Goal: Transaction & Acquisition: Book appointment/travel/reservation

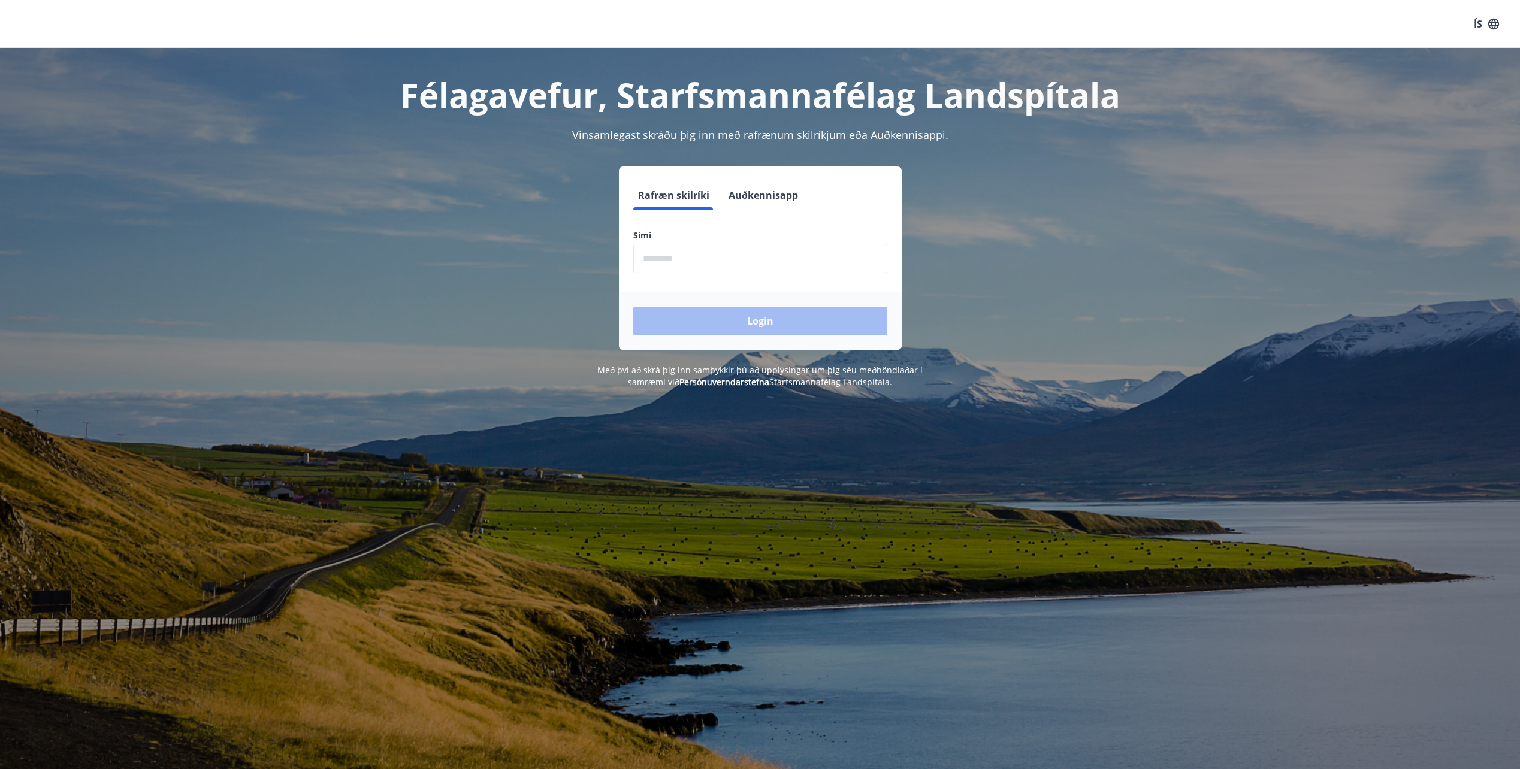
click at [697, 261] on input "phone" at bounding box center [760, 258] width 254 height 29
type input "********"
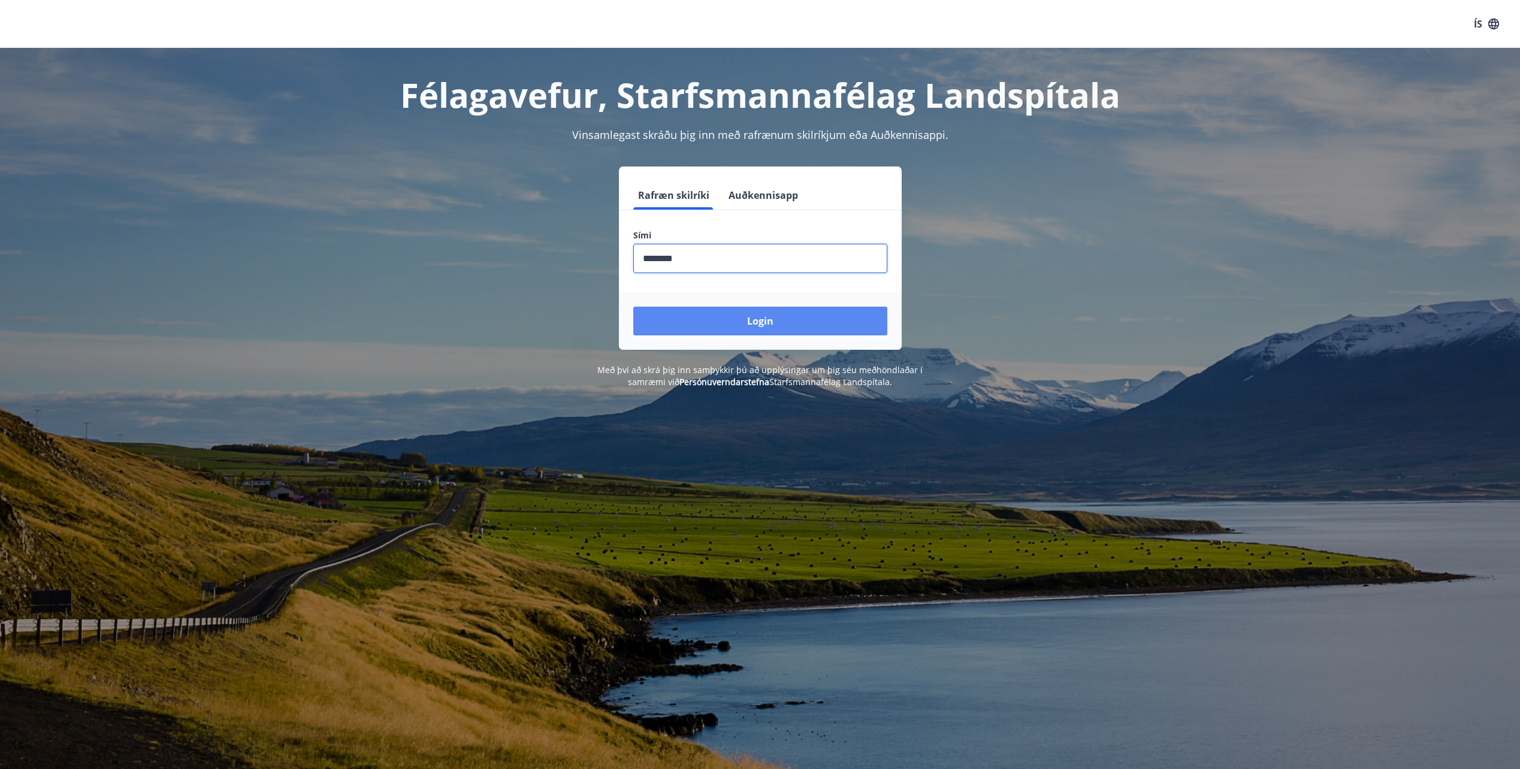
click at [727, 313] on button "Login" at bounding box center [760, 321] width 254 height 29
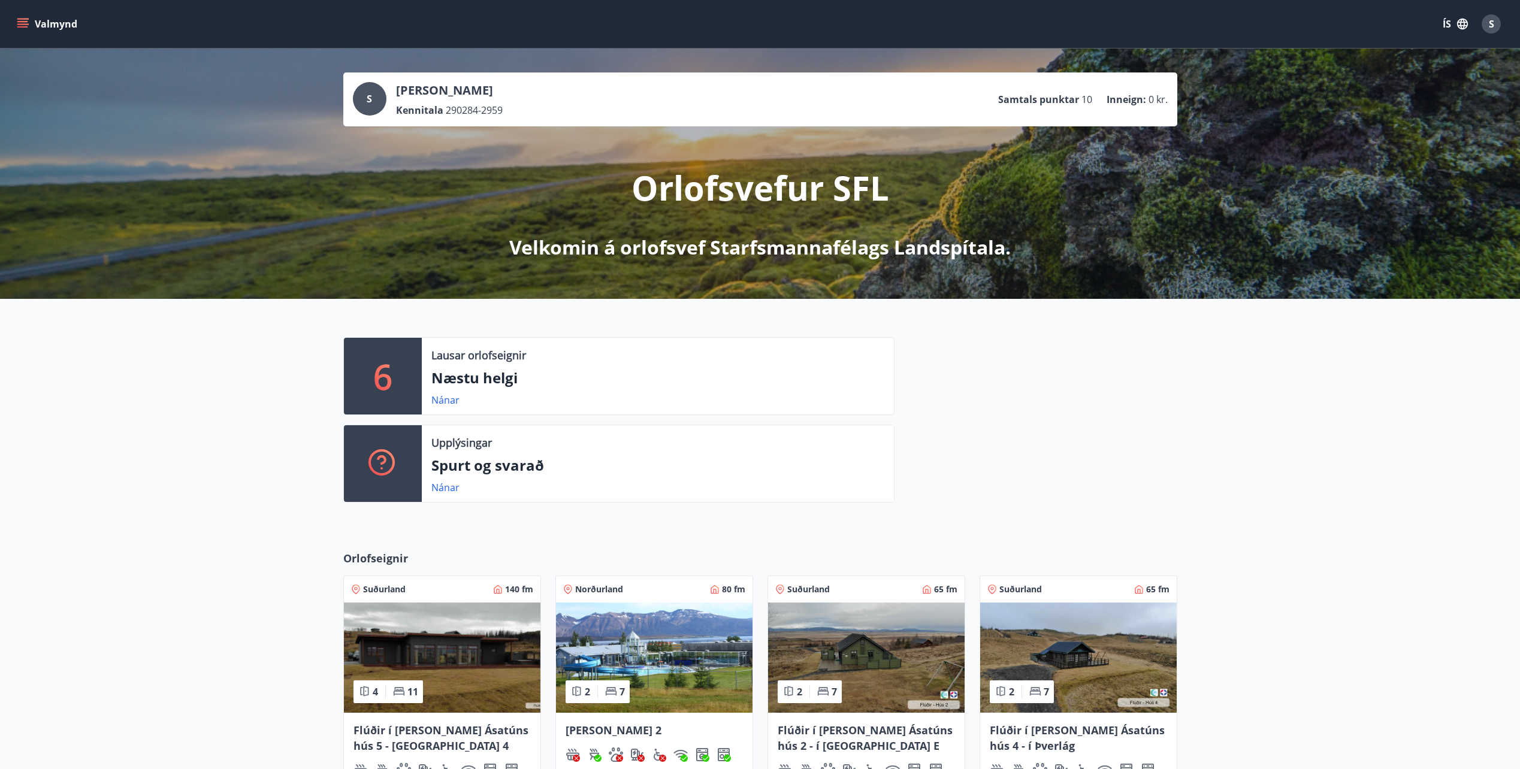
click at [18, 26] on icon "menu" at bounding box center [22, 26] width 11 height 1
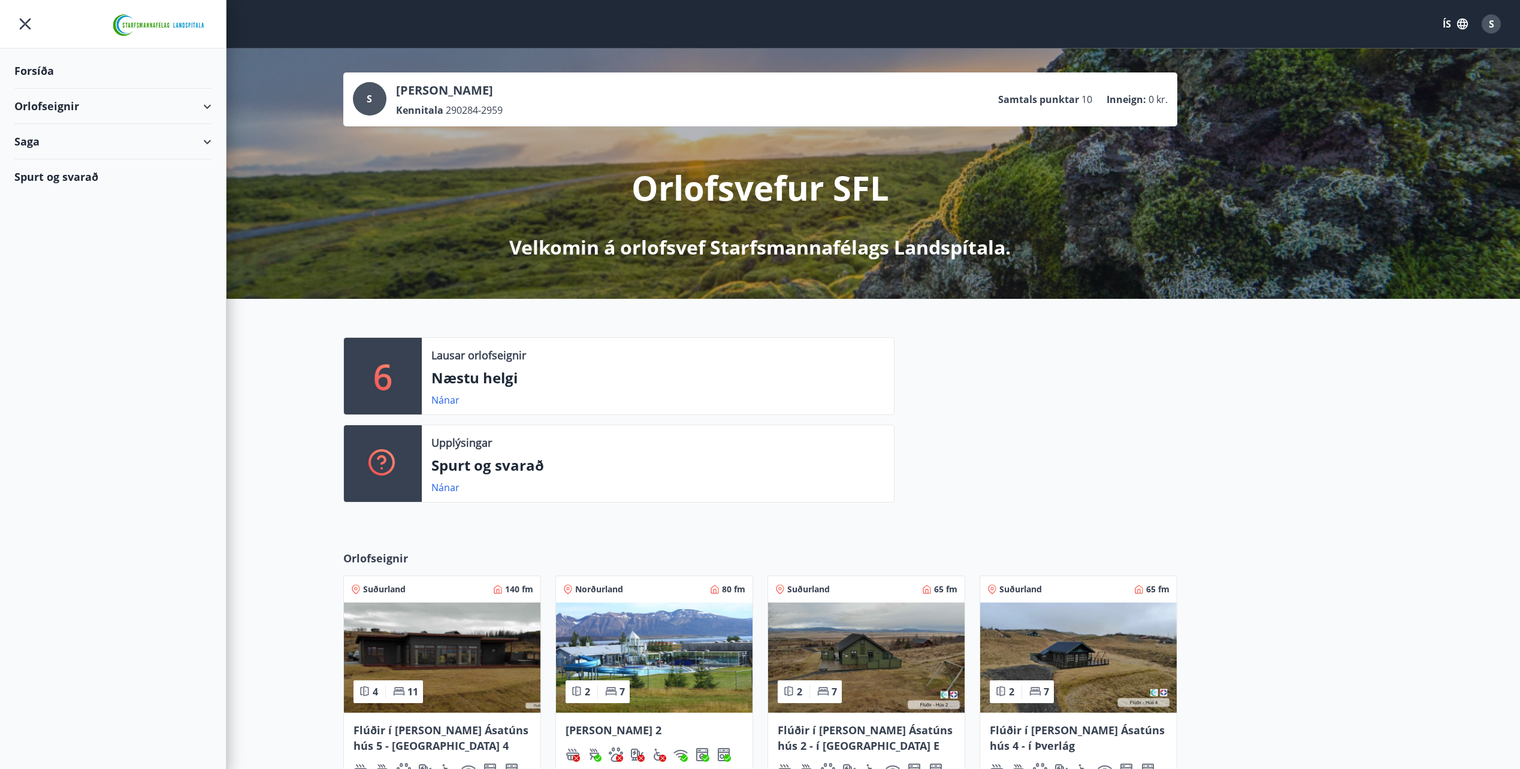
click at [195, 111] on div "Orlofseignir" at bounding box center [112, 106] width 197 height 35
click at [71, 134] on div "Framboð" at bounding box center [113, 136] width 178 height 25
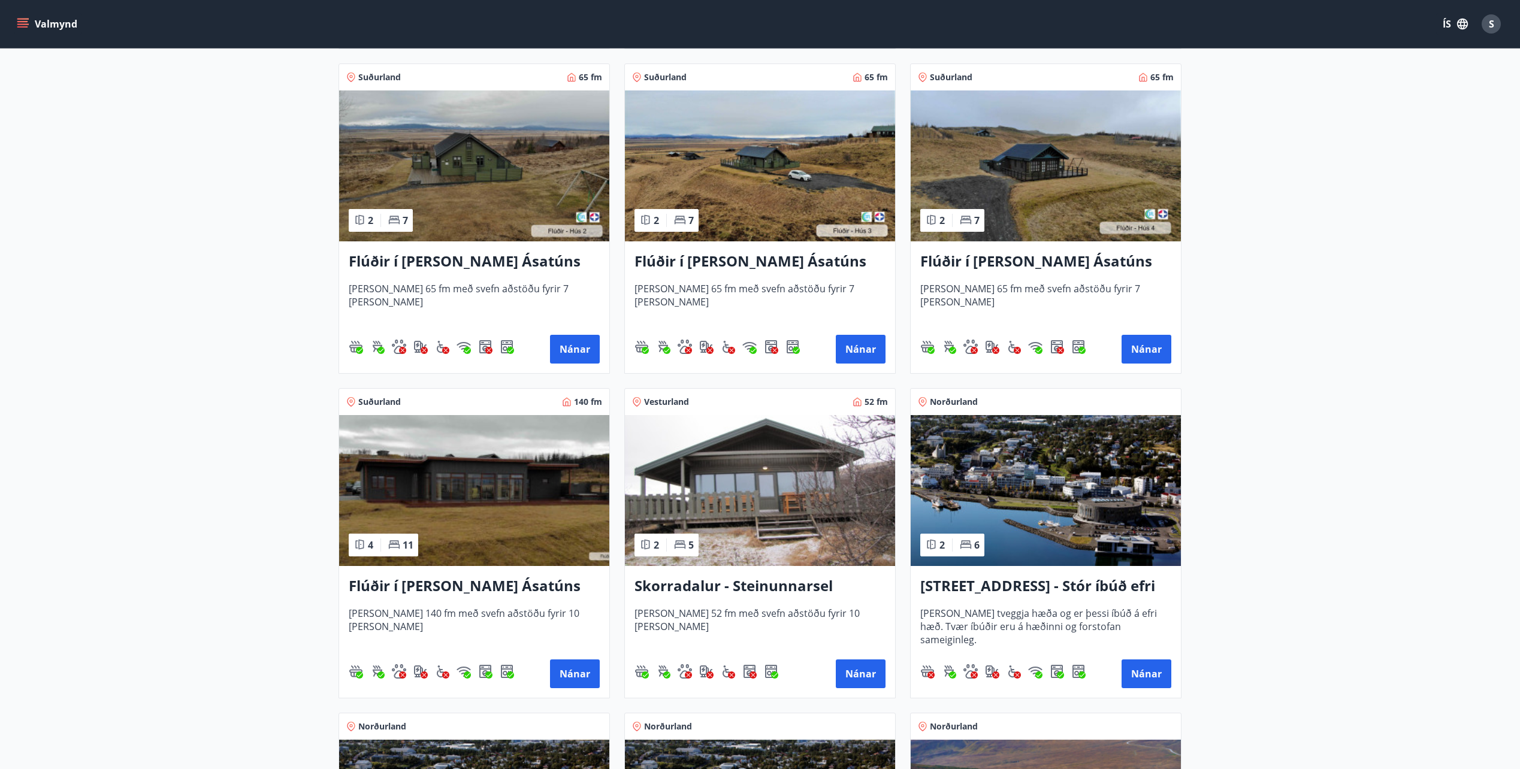
scroll to position [539, 0]
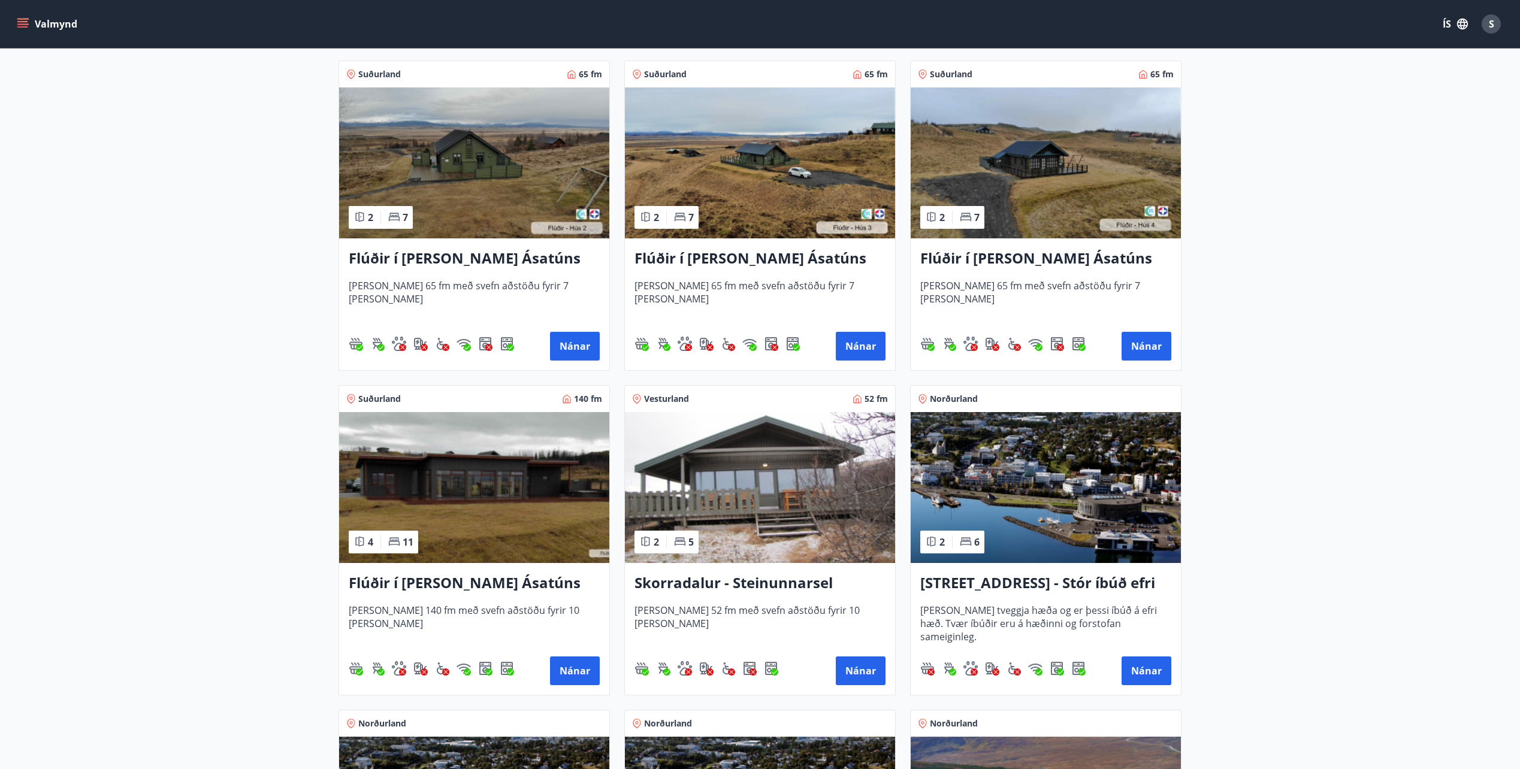
click at [776, 506] on img at bounding box center [760, 487] width 270 height 151
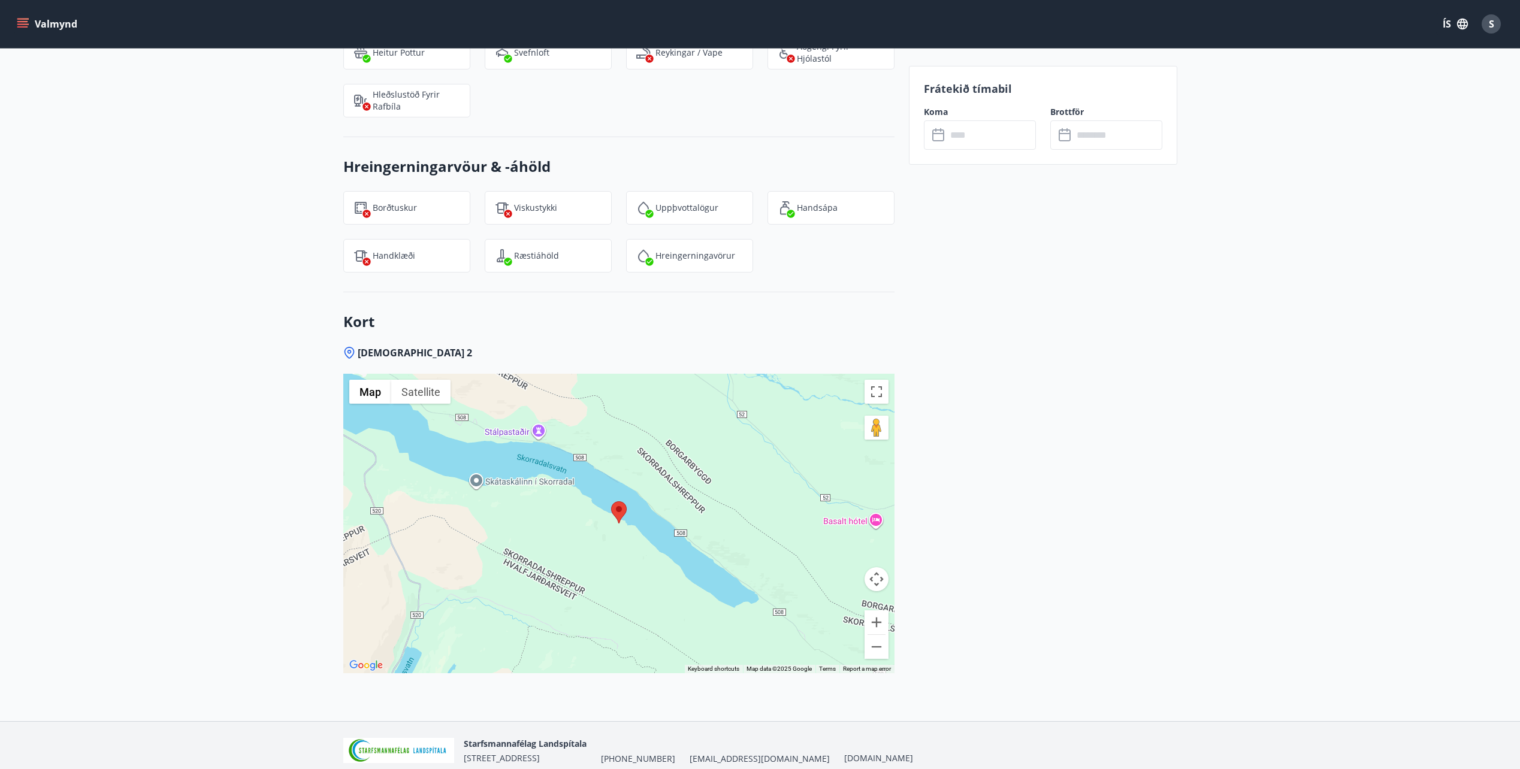
scroll to position [1562, 0]
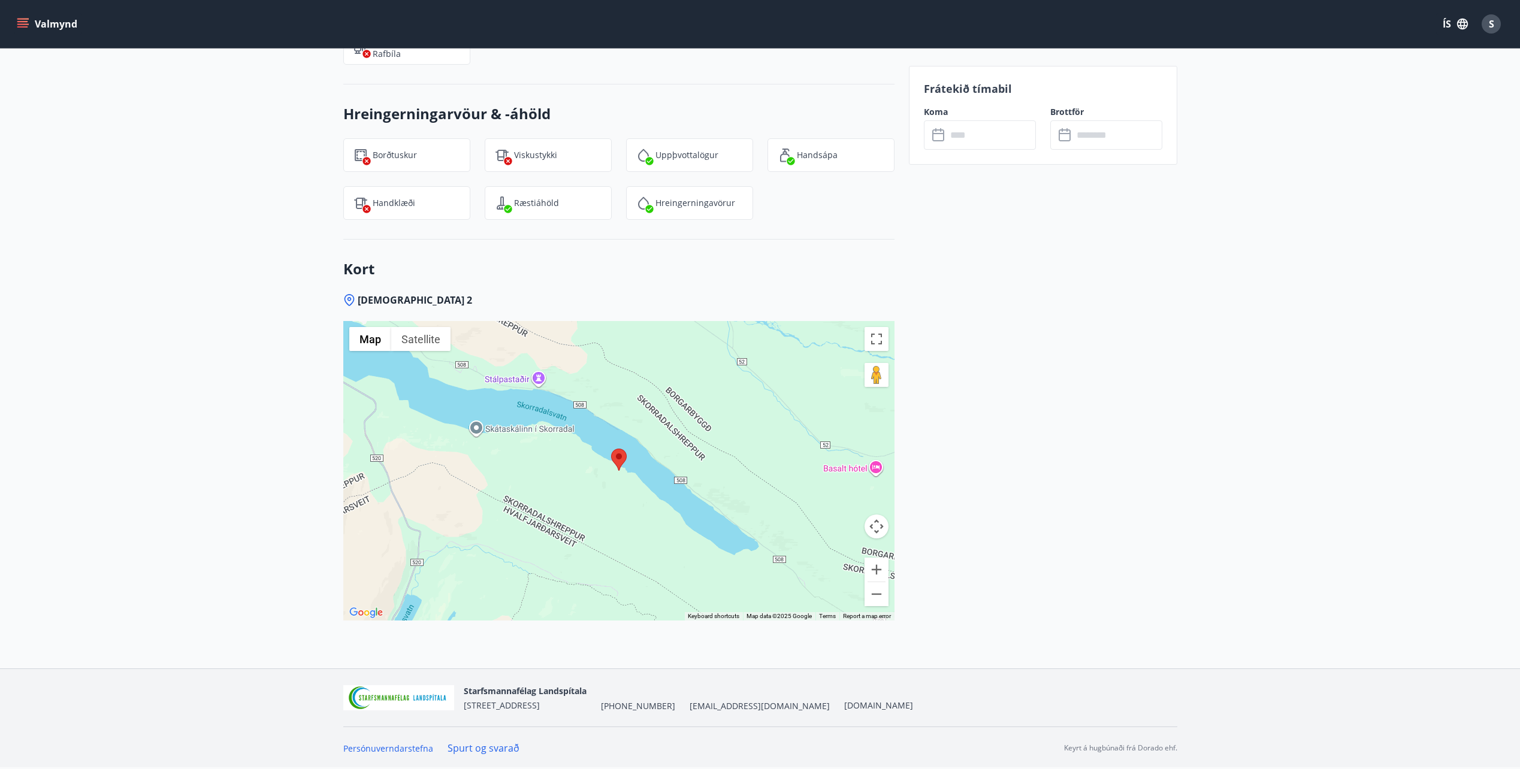
click at [621, 451] on img at bounding box center [619, 460] width 16 height 22
click at [374, 338] on button "Map" at bounding box center [370, 339] width 42 height 24
click at [380, 366] on label "Terrain" at bounding box center [381, 362] width 34 height 13
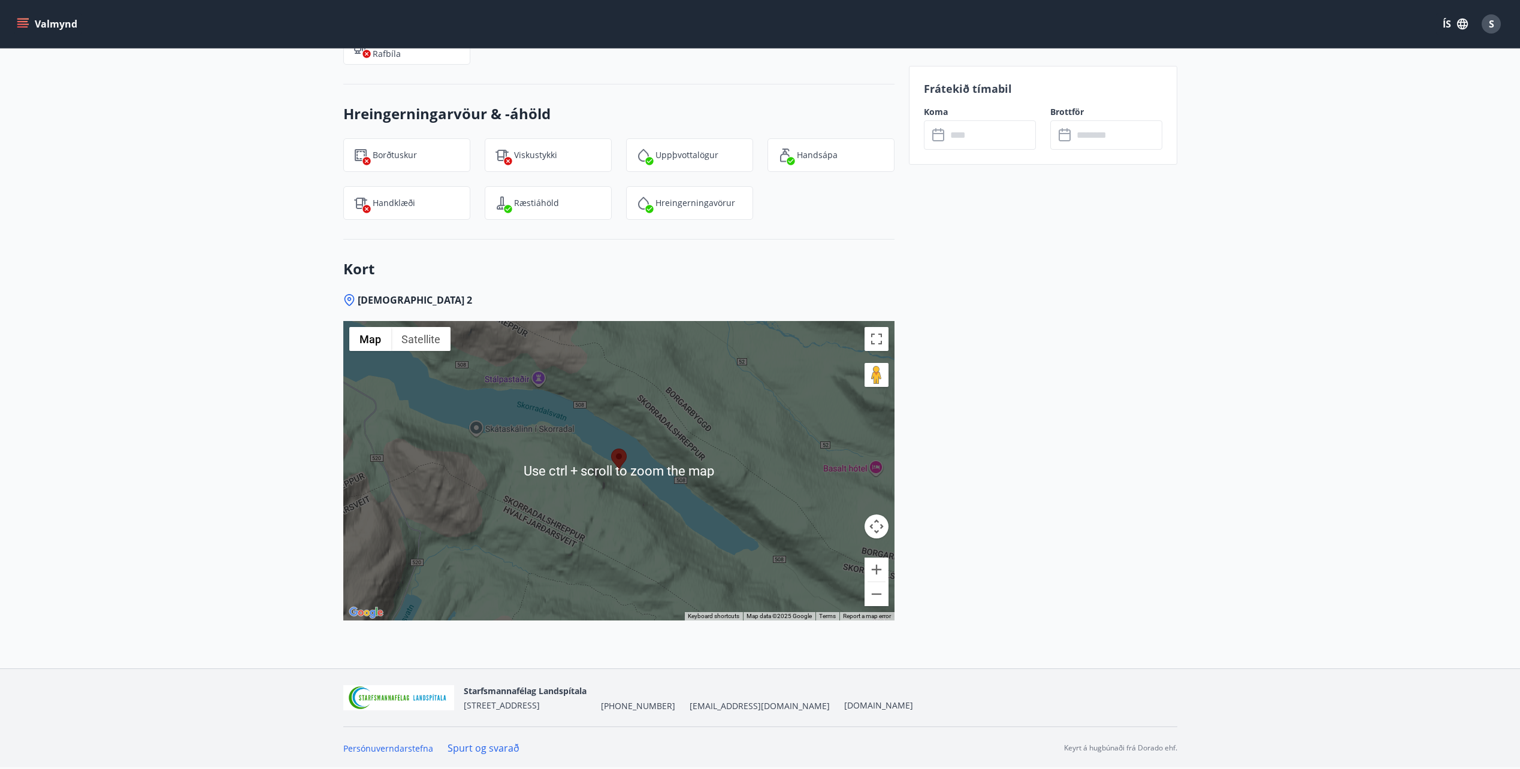
click at [626, 484] on div at bounding box center [618, 471] width 551 height 300
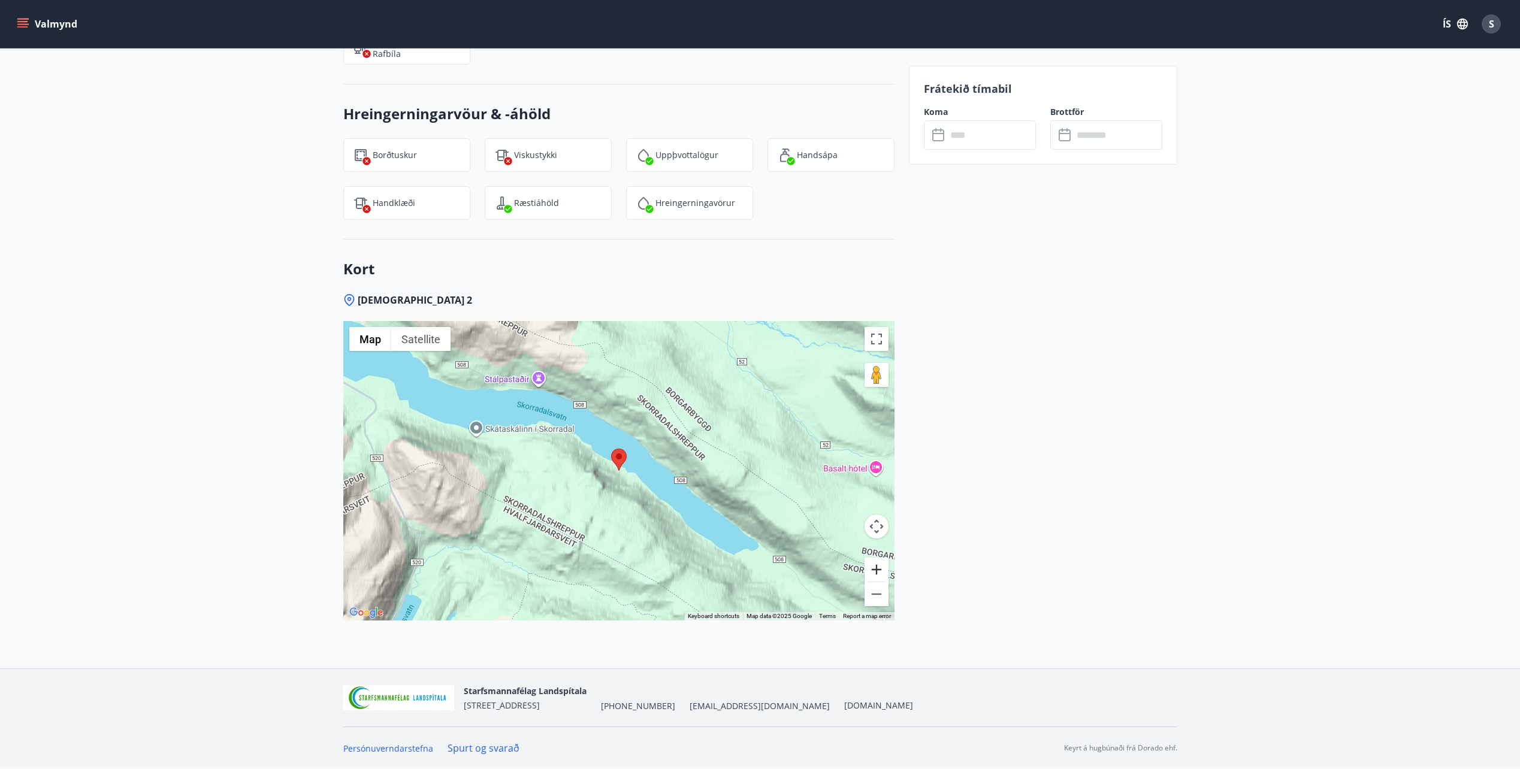
click at [872, 570] on button "Zoom in" at bounding box center [876, 570] width 24 height 24
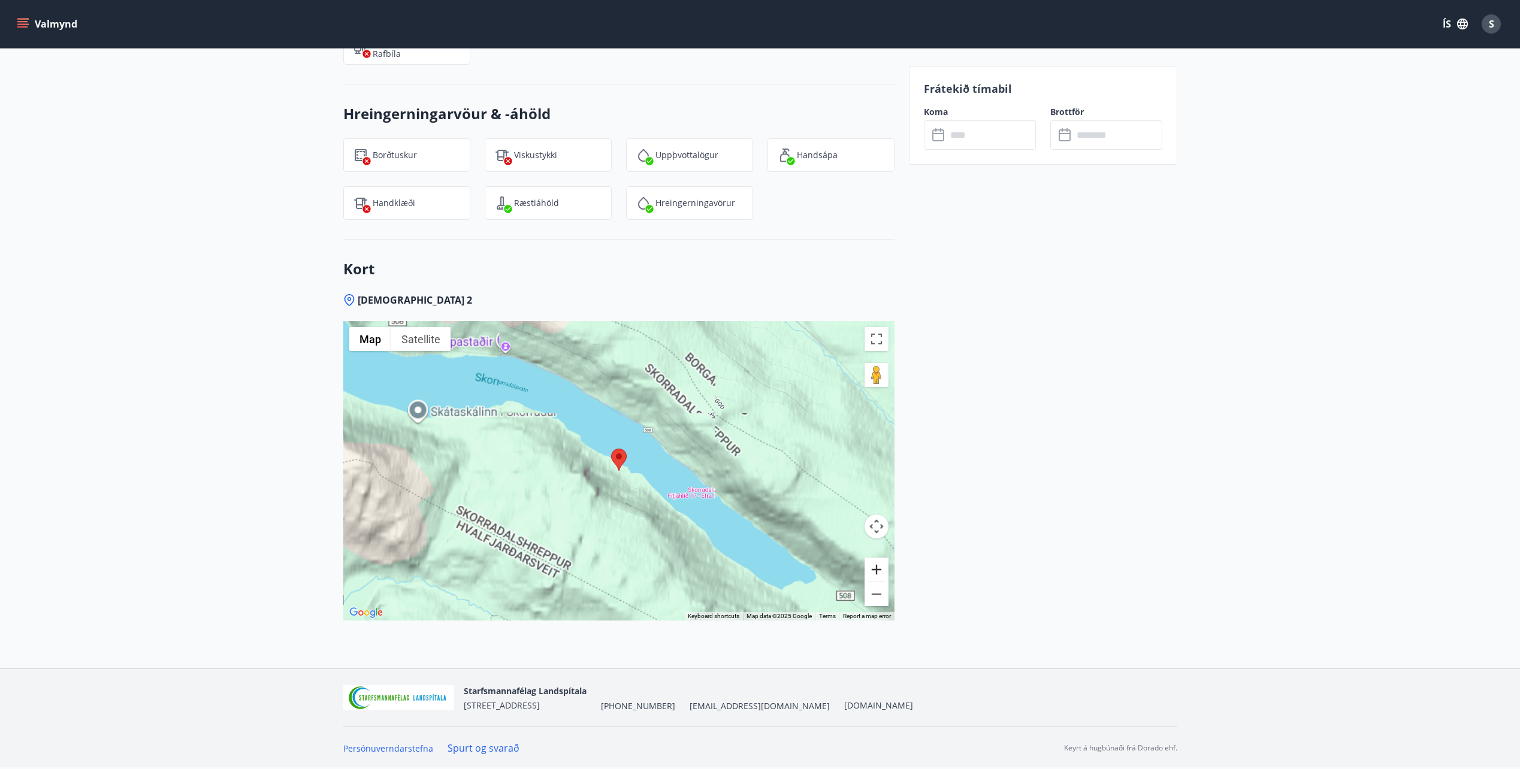
click at [872, 570] on button "Zoom in" at bounding box center [876, 570] width 24 height 24
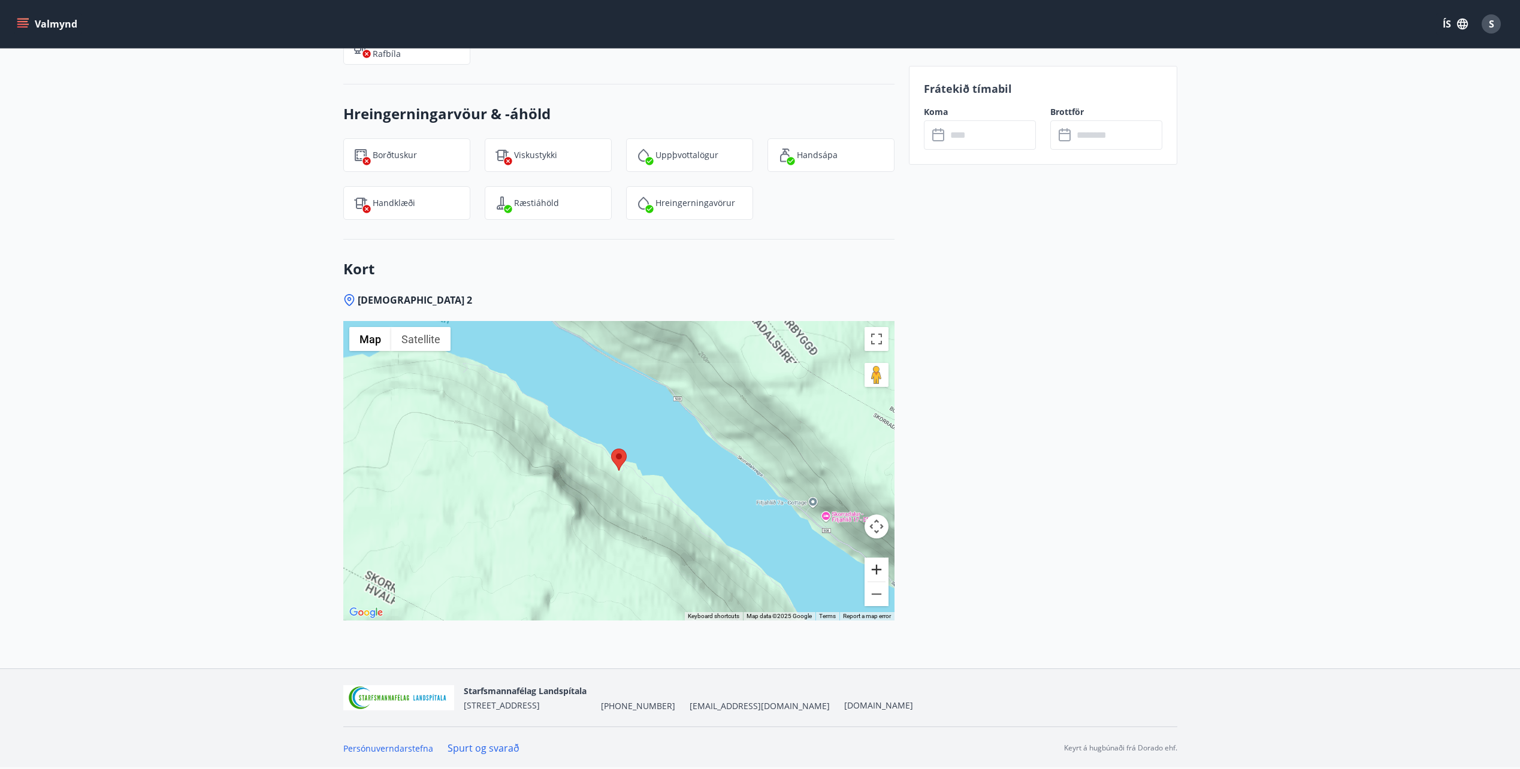
click at [872, 570] on button "Zoom in" at bounding box center [876, 570] width 24 height 24
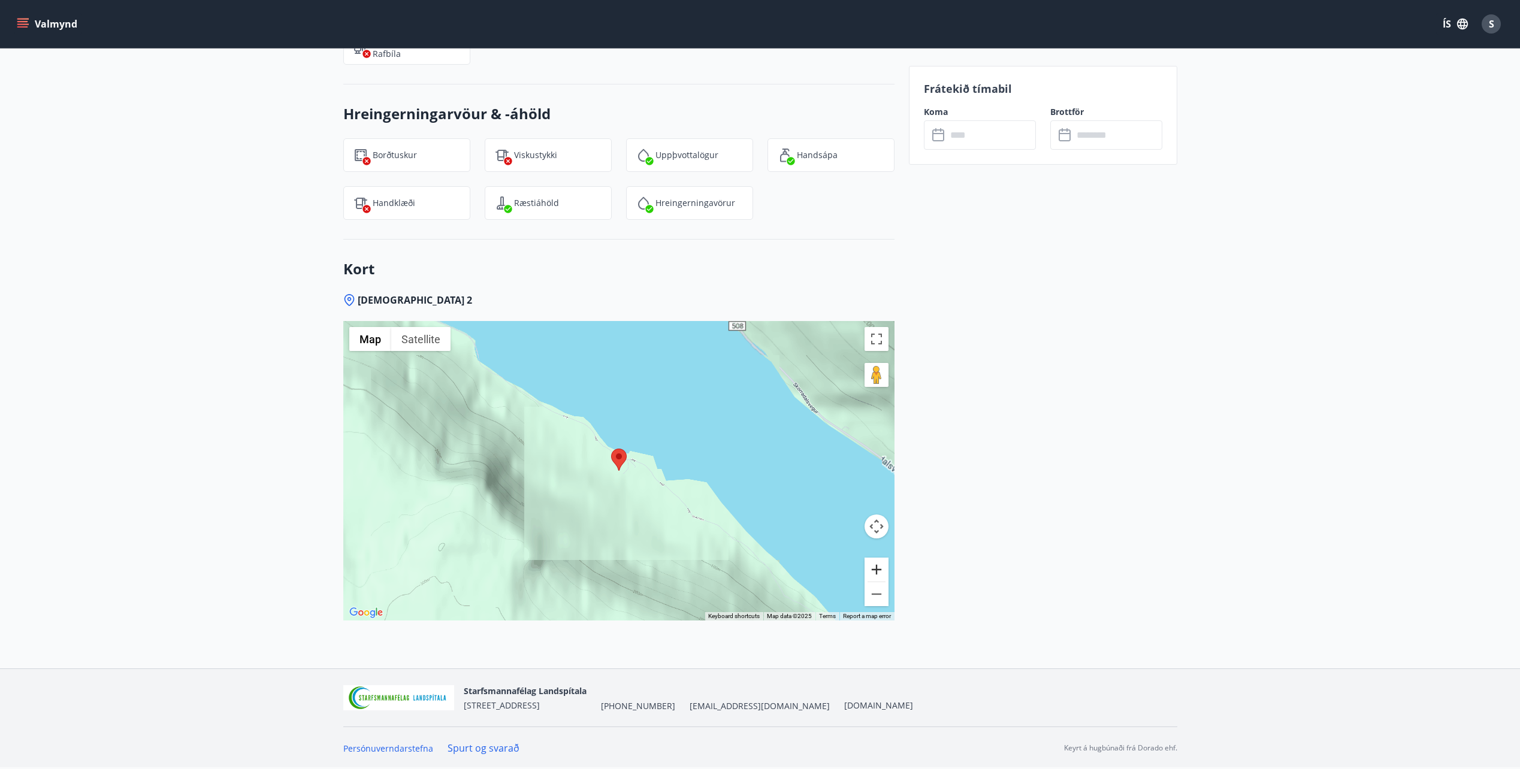
click at [872, 570] on button "Zoom in" at bounding box center [876, 570] width 24 height 24
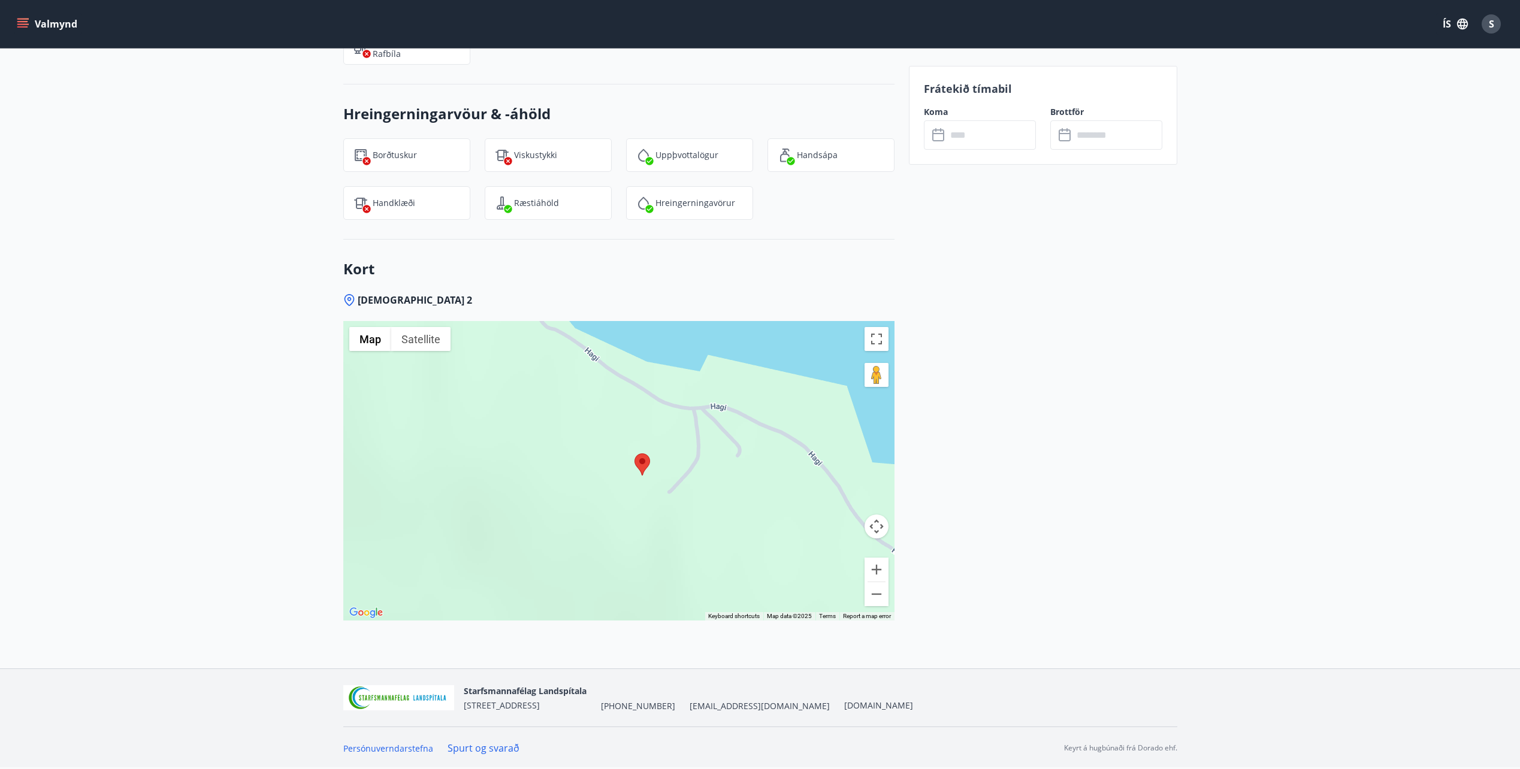
drag, startPoint x: 696, startPoint y: 468, endPoint x: 721, endPoint y: 474, distance: 26.0
click at [721, 474] on div at bounding box center [618, 471] width 551 height 300
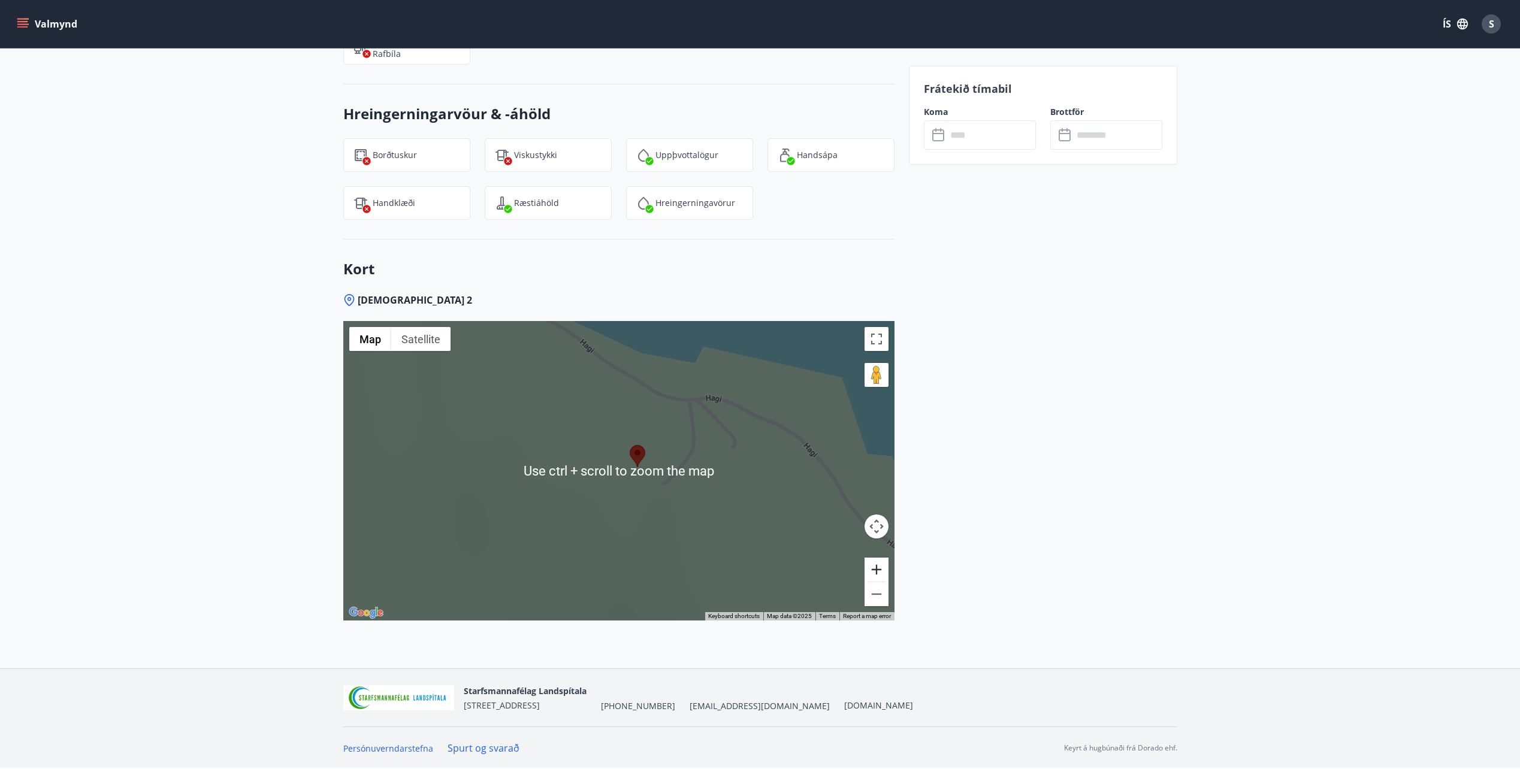
click at [877, 573] on button "Zoom in" at bounding box center [876, 570] width 24 height 24
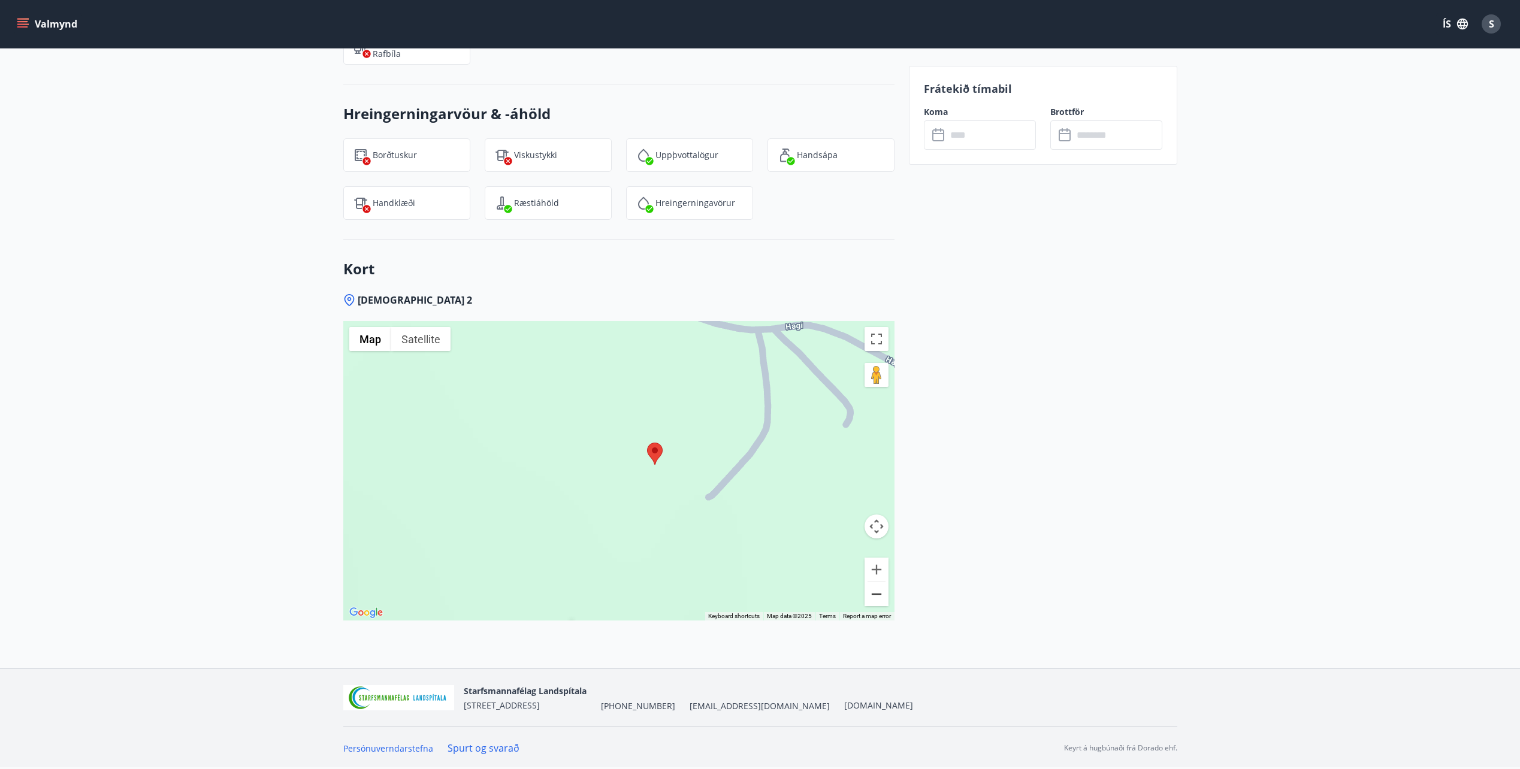
click at [874, 591] on button "Zoom out" at bounding box center [876, 594] width 24 height 24
